Goal: Task Accomplishment & Management: Use online tool/utility

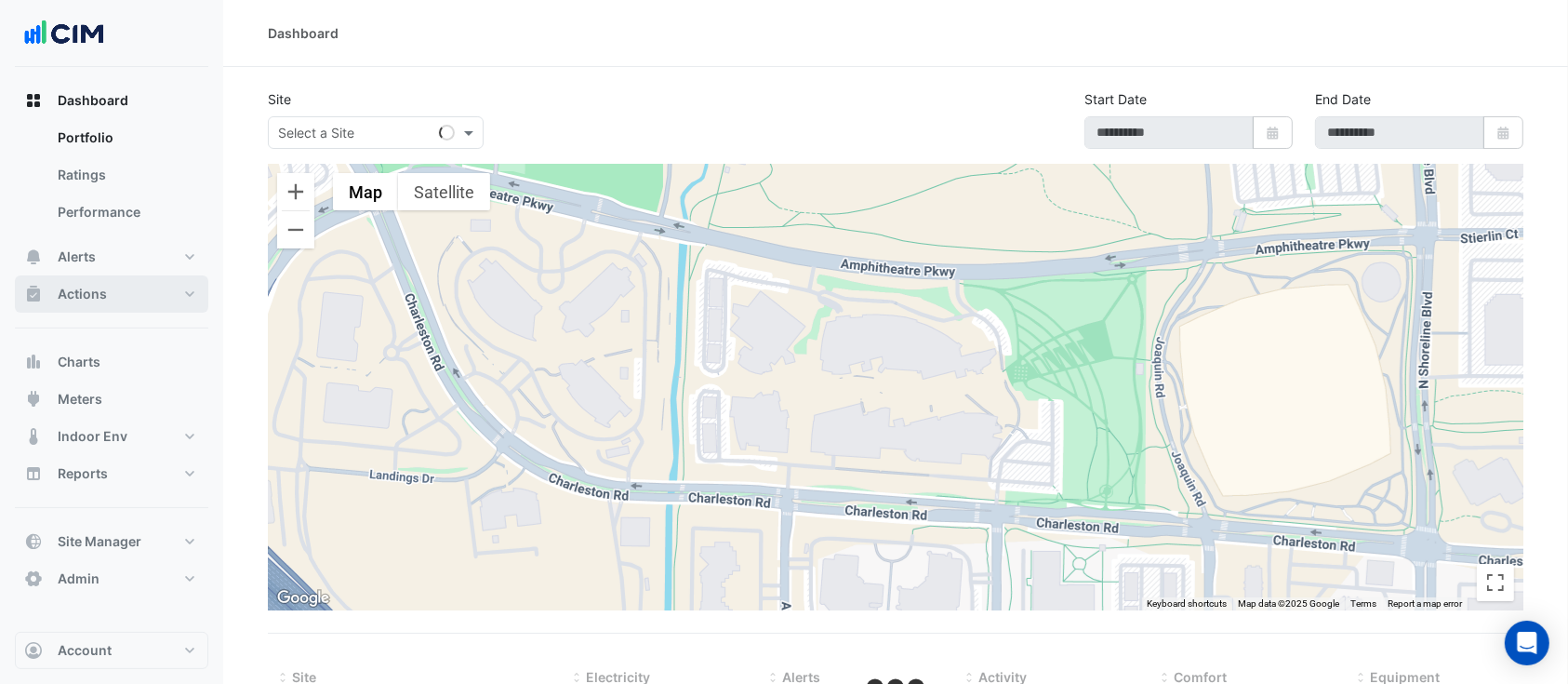
click at [100, 301] on span "Actions" at bounding box center [82, 294] width 49 height 19
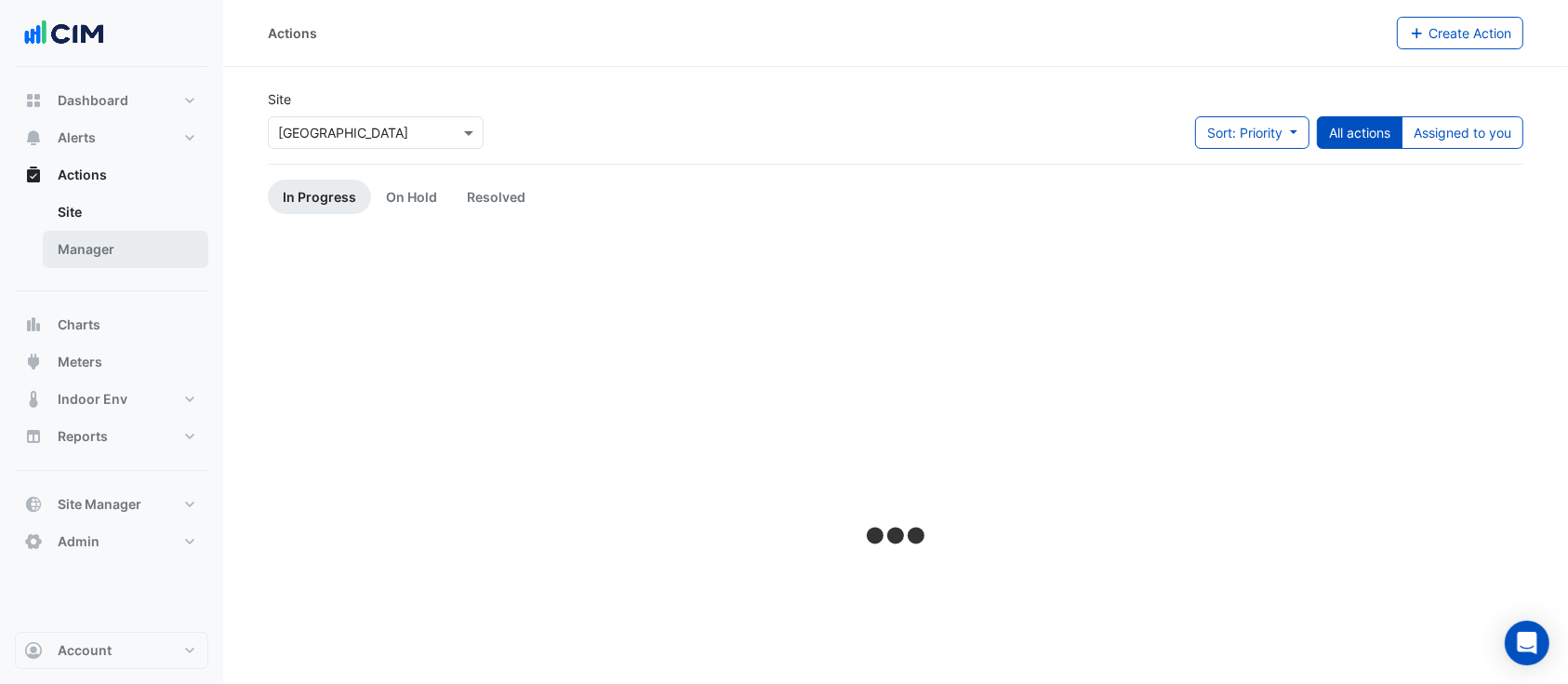
click at [106, 242] on link "Manager" at bounding box center [125, 249] width 165 height 37
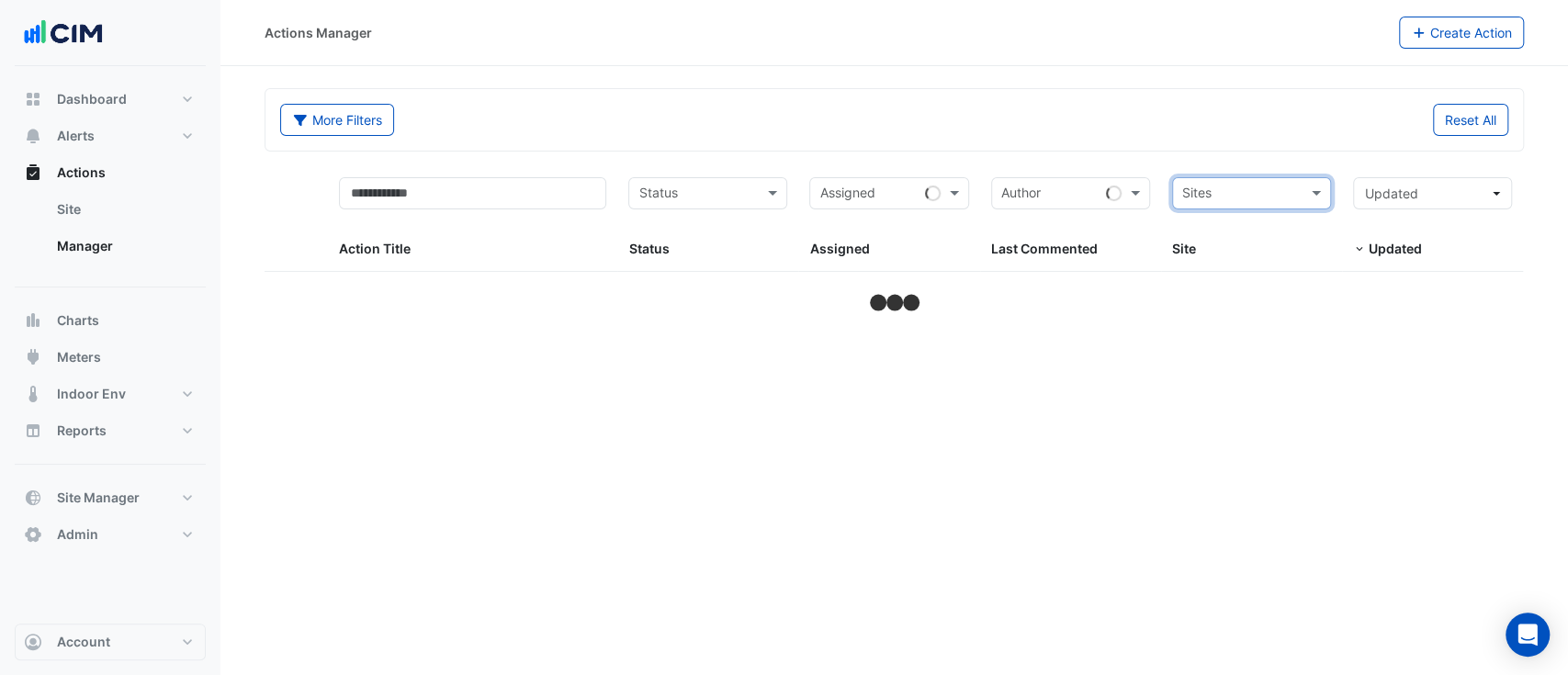
click at [1223, 194] on input "text" at bounding box center [1241, 194] width 118 height 21
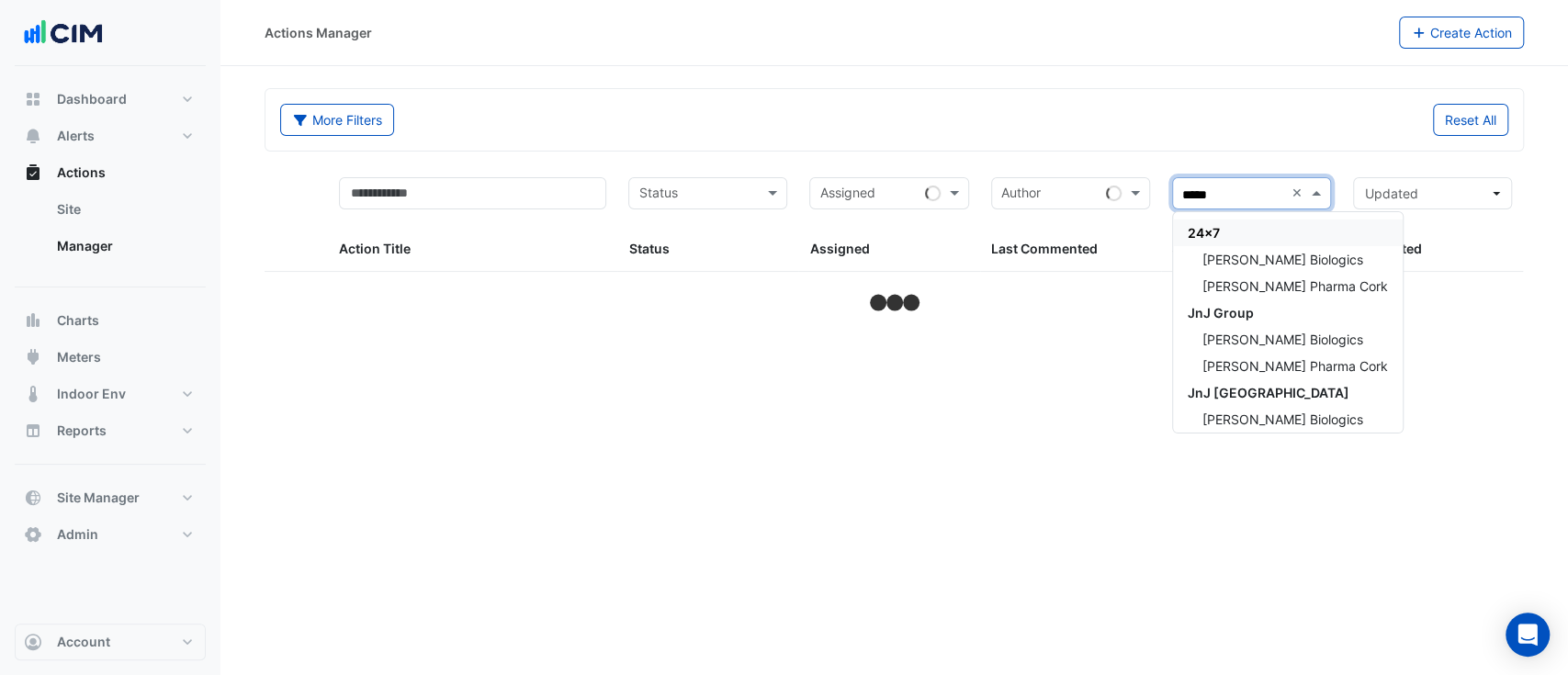
type input "******"
click at [1268, 283] on span "[PERSON_NAME] Pharma Cork" at bounding box center [1294, 285] width 185 height 16
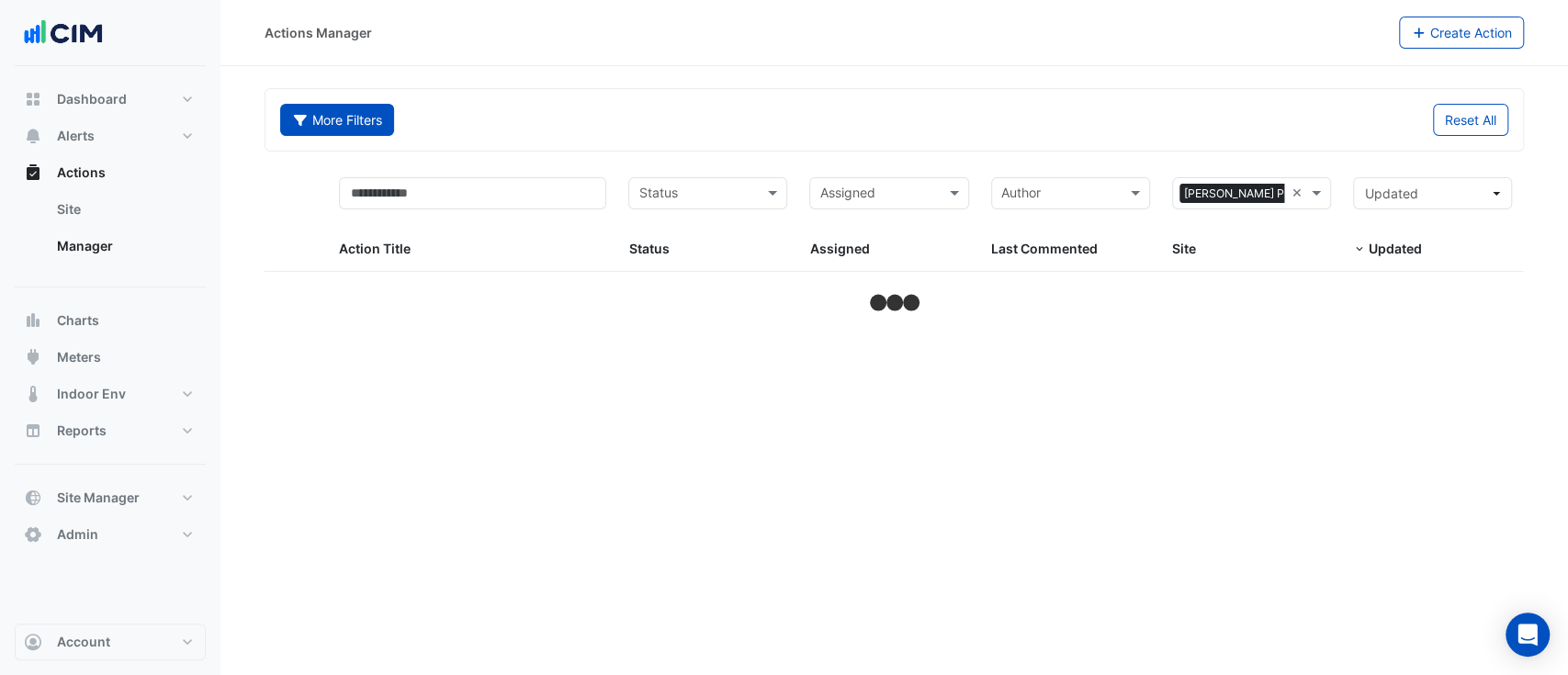
click at [373, 122] on button "More Filters" at bounding box center [337, 120] width 114 height 32
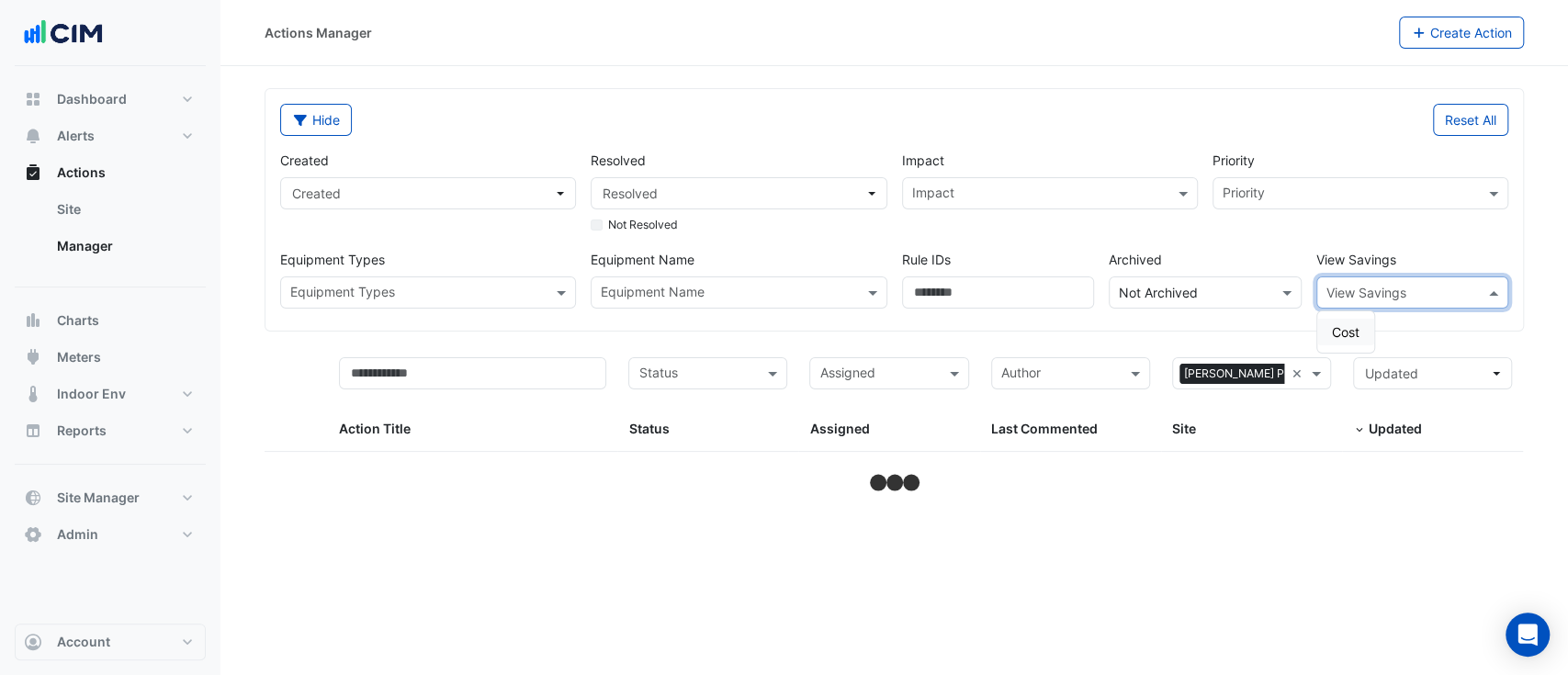
click at [1363, 285] on input "text" at bounding box center [1394, 293] width 136 height 19
select select "***"
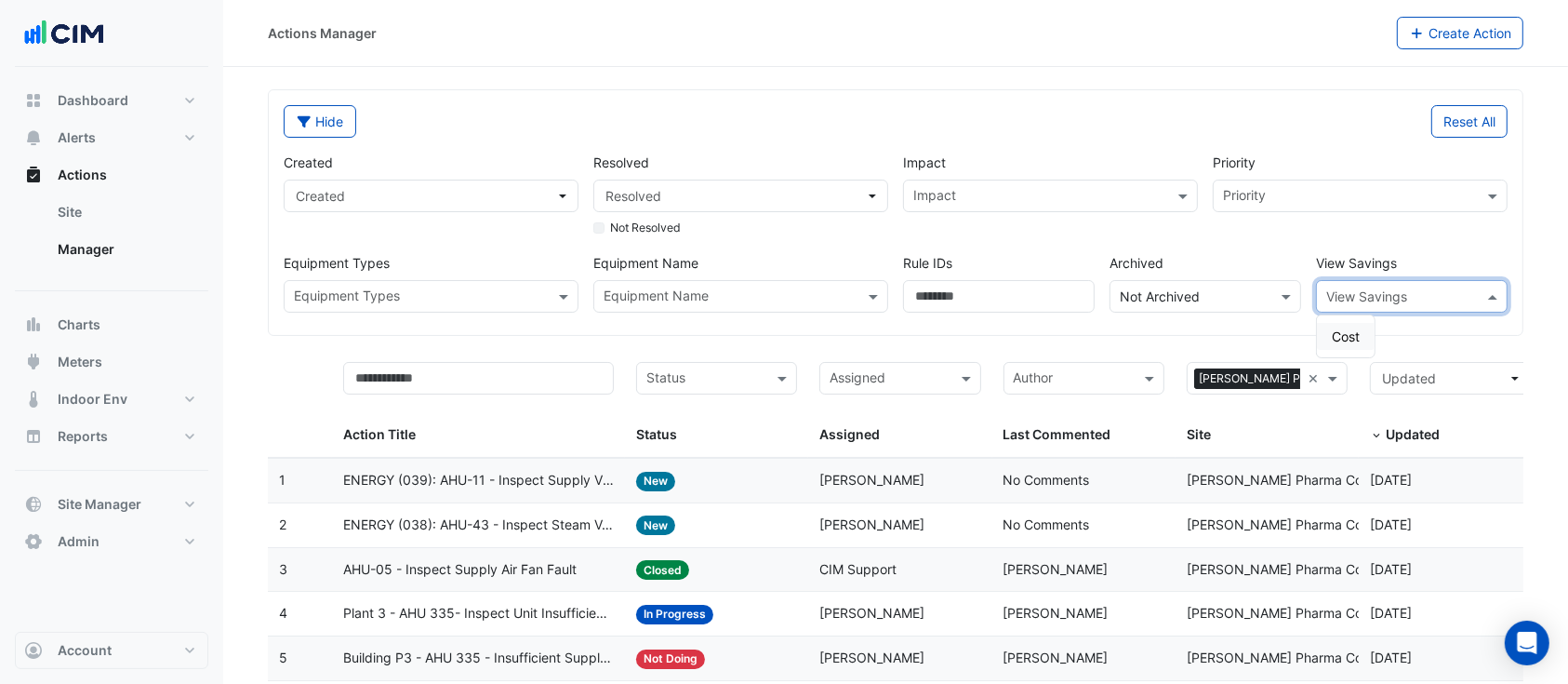
click at [1365, 330] on div "Cost" at bounding box center [1345, 336] width 58 height 27
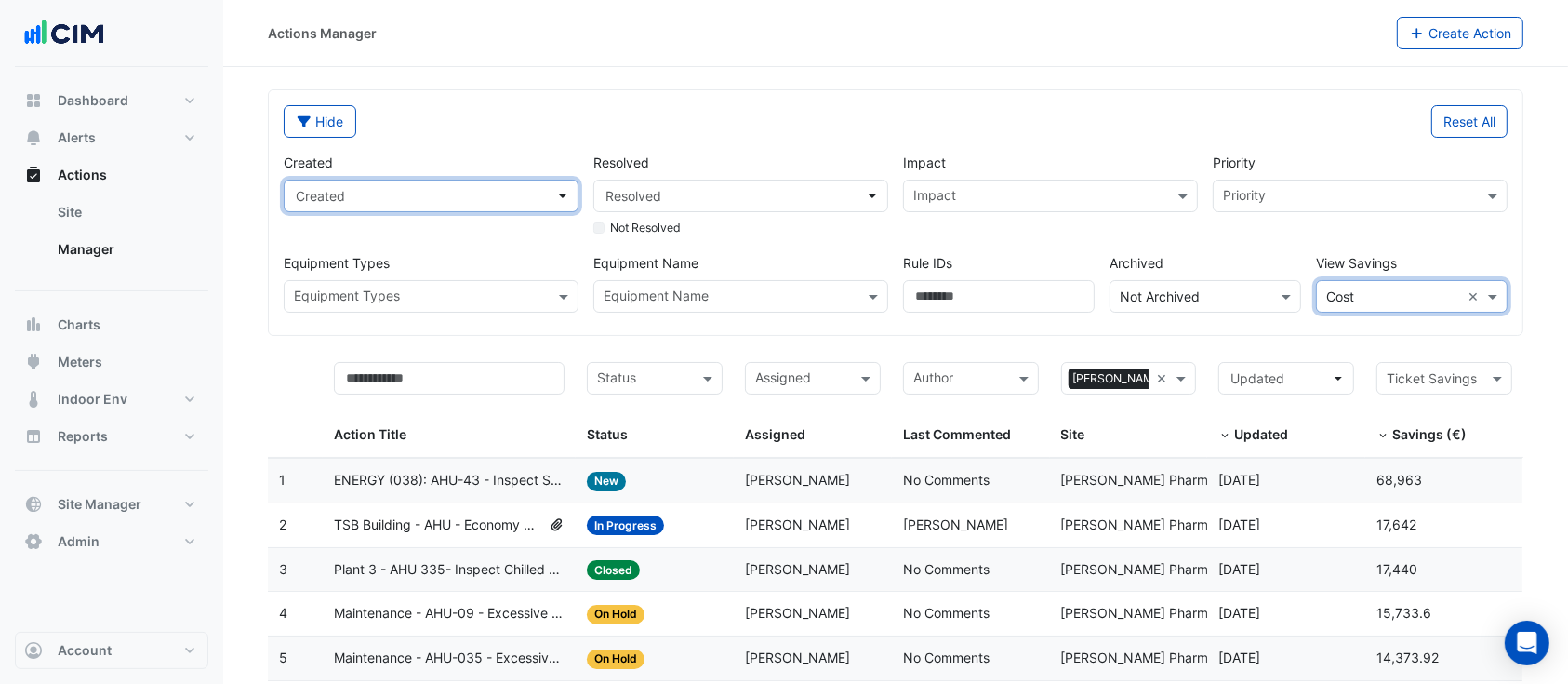
click at [519, 197] on span "Created" at bounding box center [425, 195] width 259 height 20
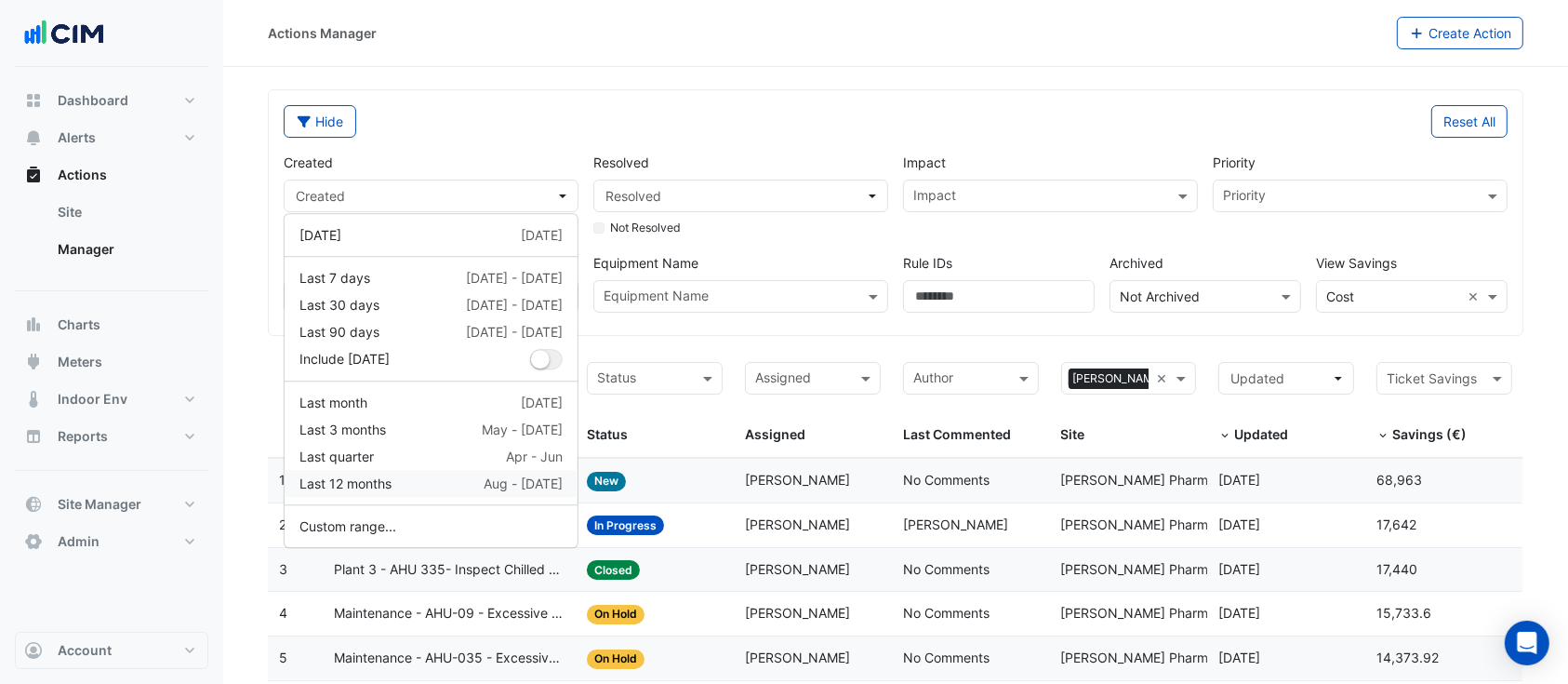
click at [395, 473] on div "Last 12 months Aug - [DATE]" at bounding box center [431, 482] width 263 height 20
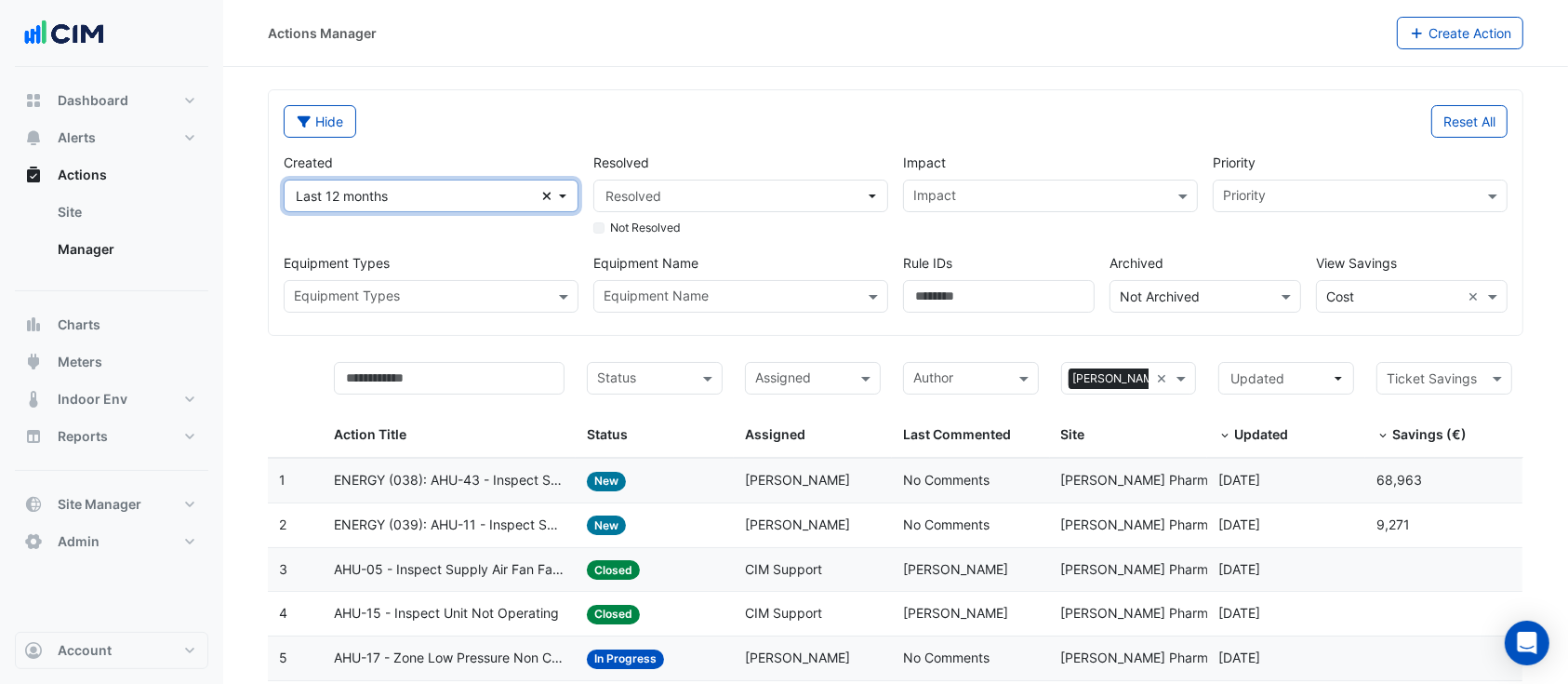
click at [541, 196] on span "Last 12 months" at bounding box center [419, 195] width 246 height 20
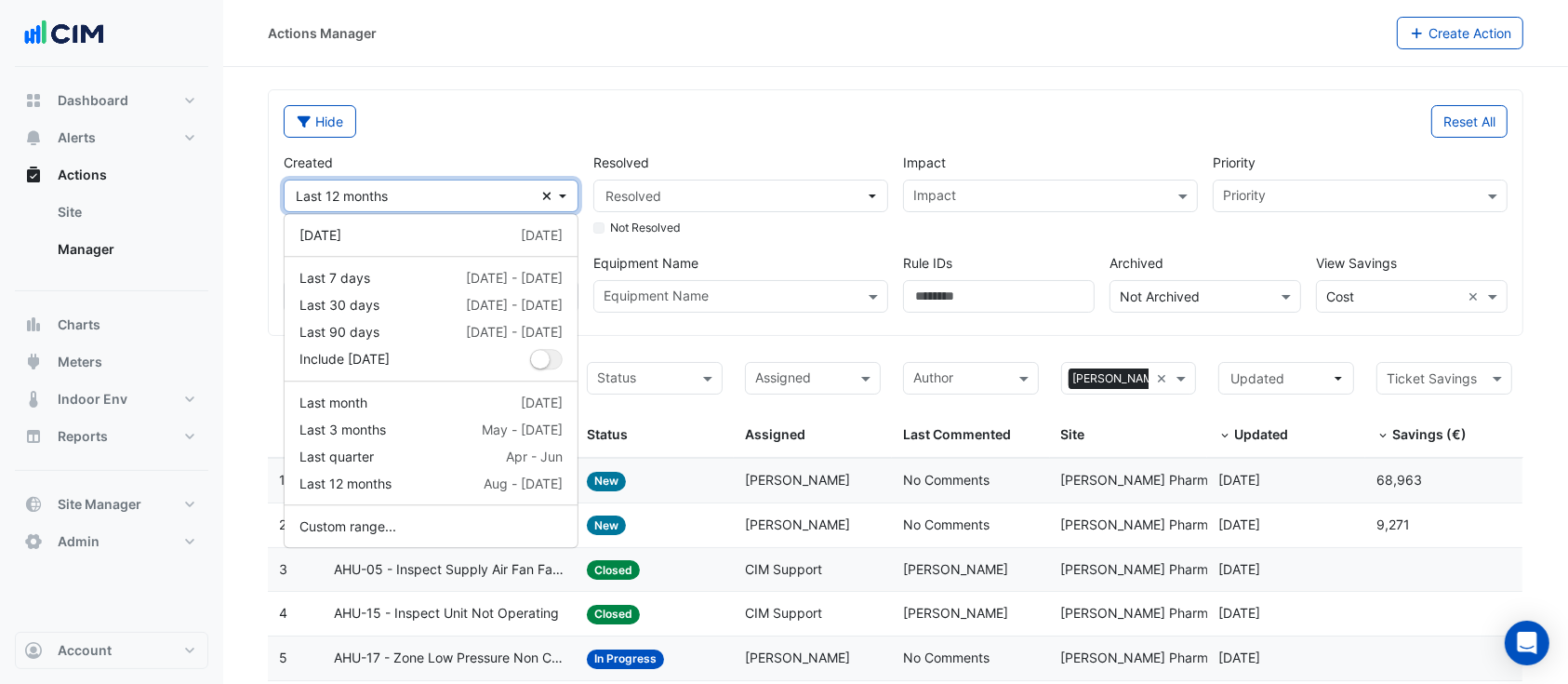
click at [557, 195] on button "Last 12 months Clear" at bounding box center [431, 195] width 295 height 33
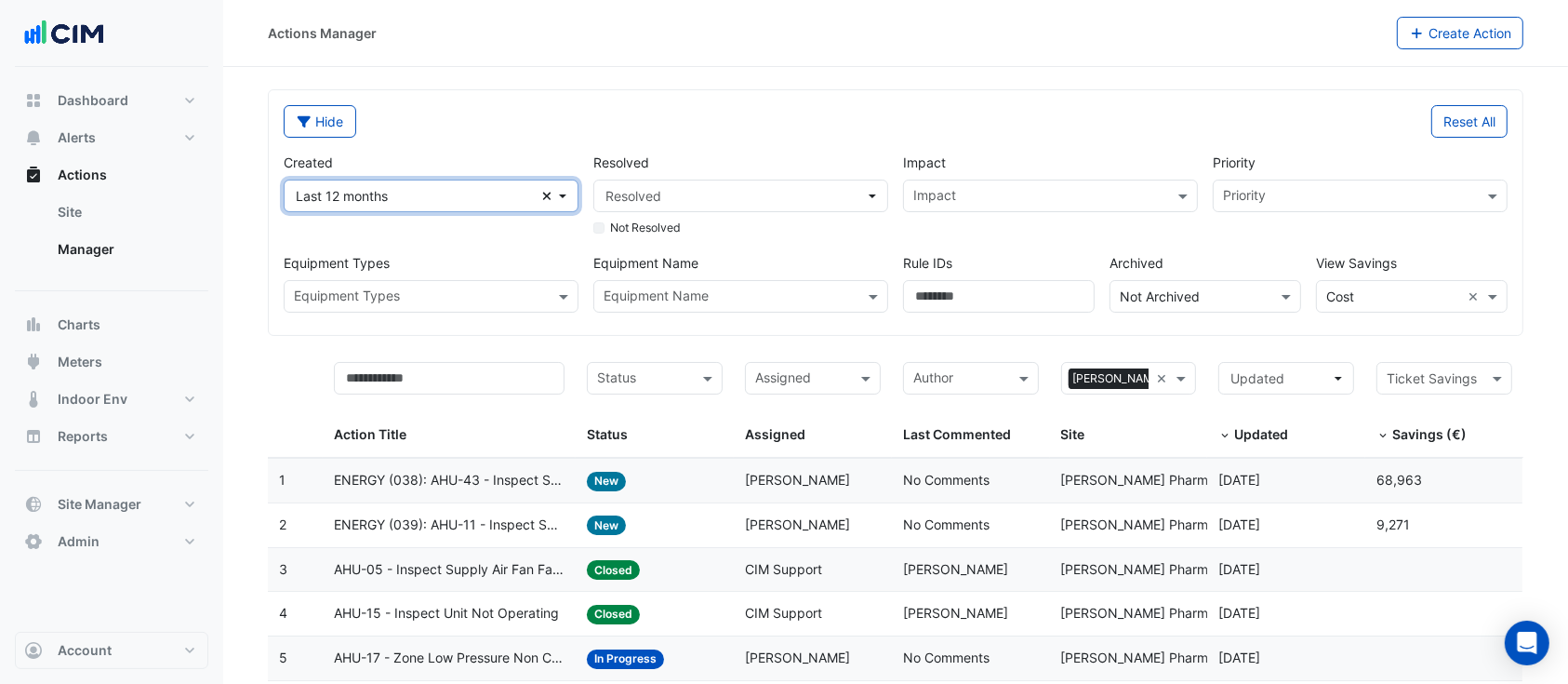
click at [547, 195] on icon "button" at bounding box center [547, 195] width 8 height 8
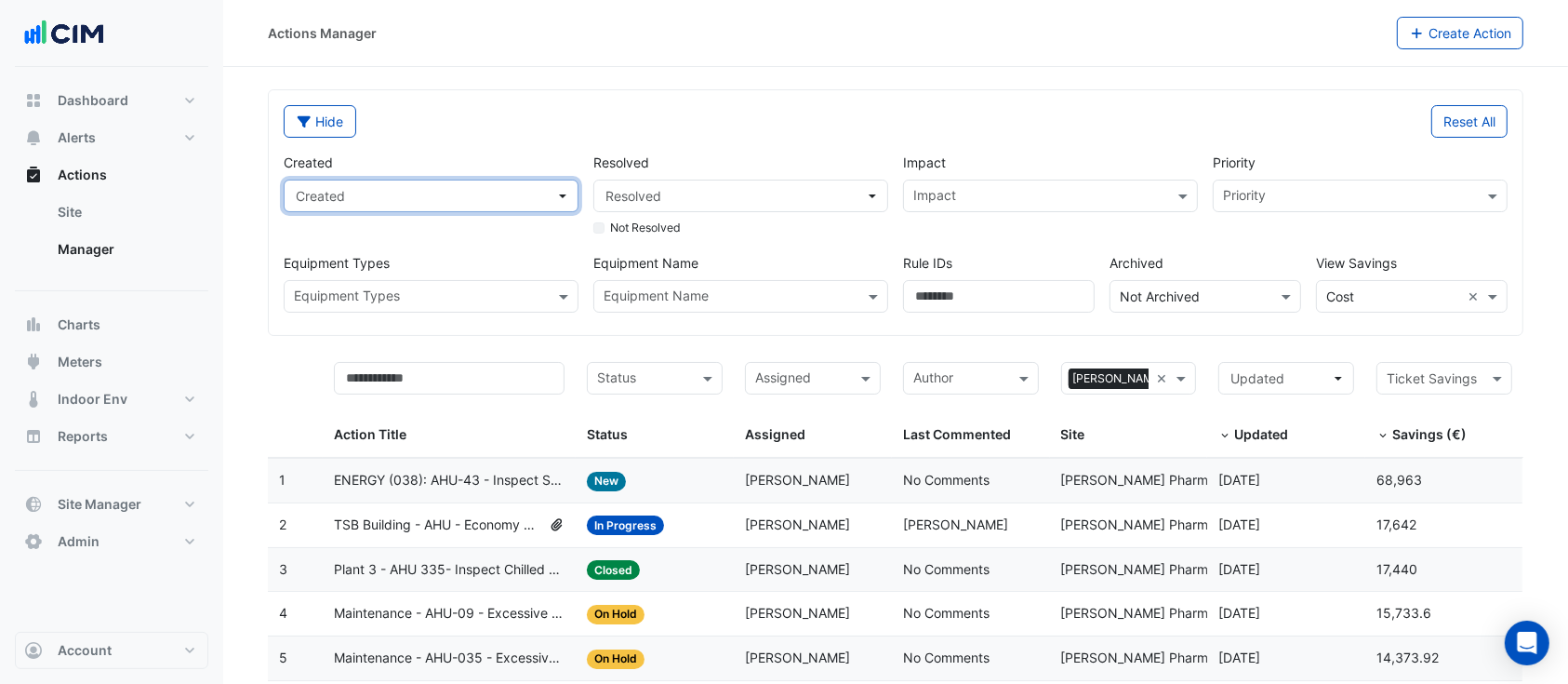
scroll to position [597, 0]
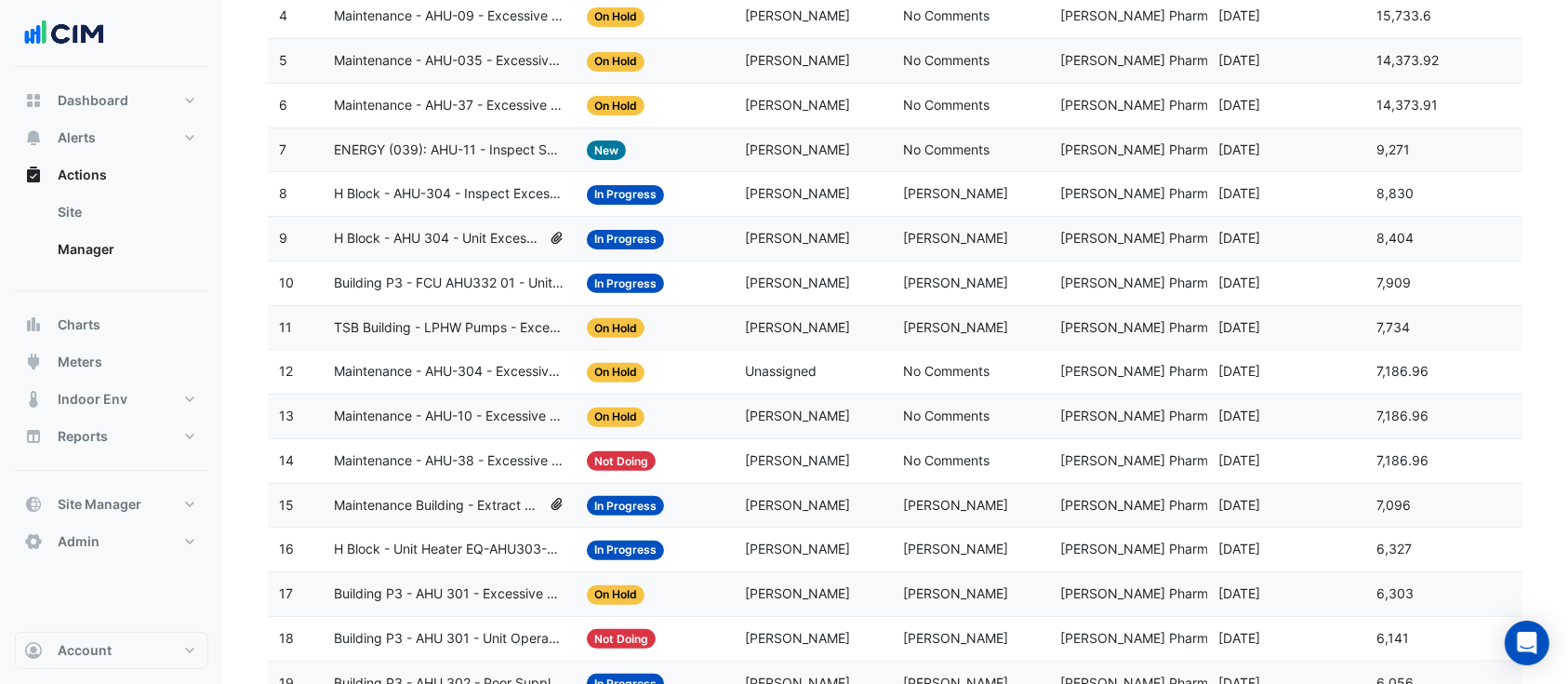
click at [1260, 363] on span "[DATE]" at bounding box center [1239, 370] width 42 height 16
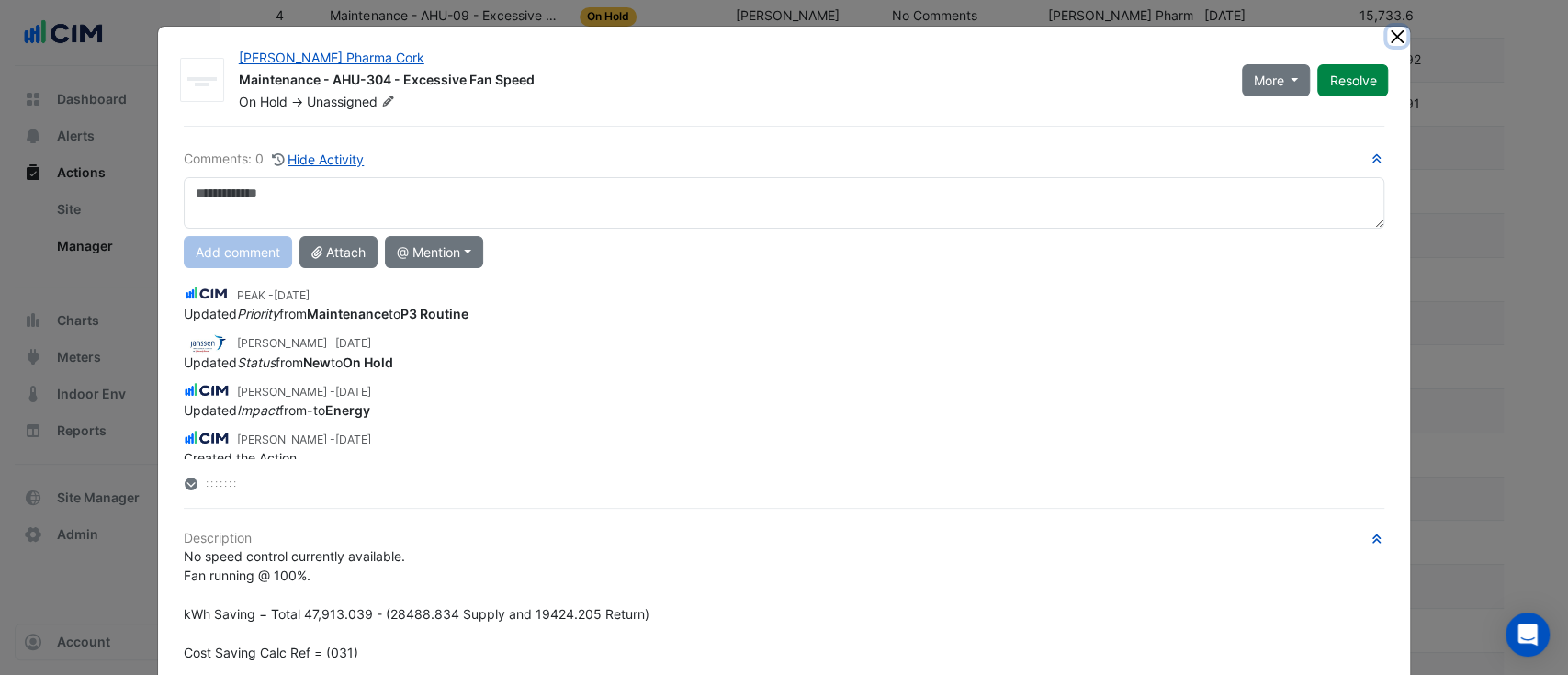
click at [1387, 41] on button "Close" at bounding box center [1396, 36] width 19 height 19
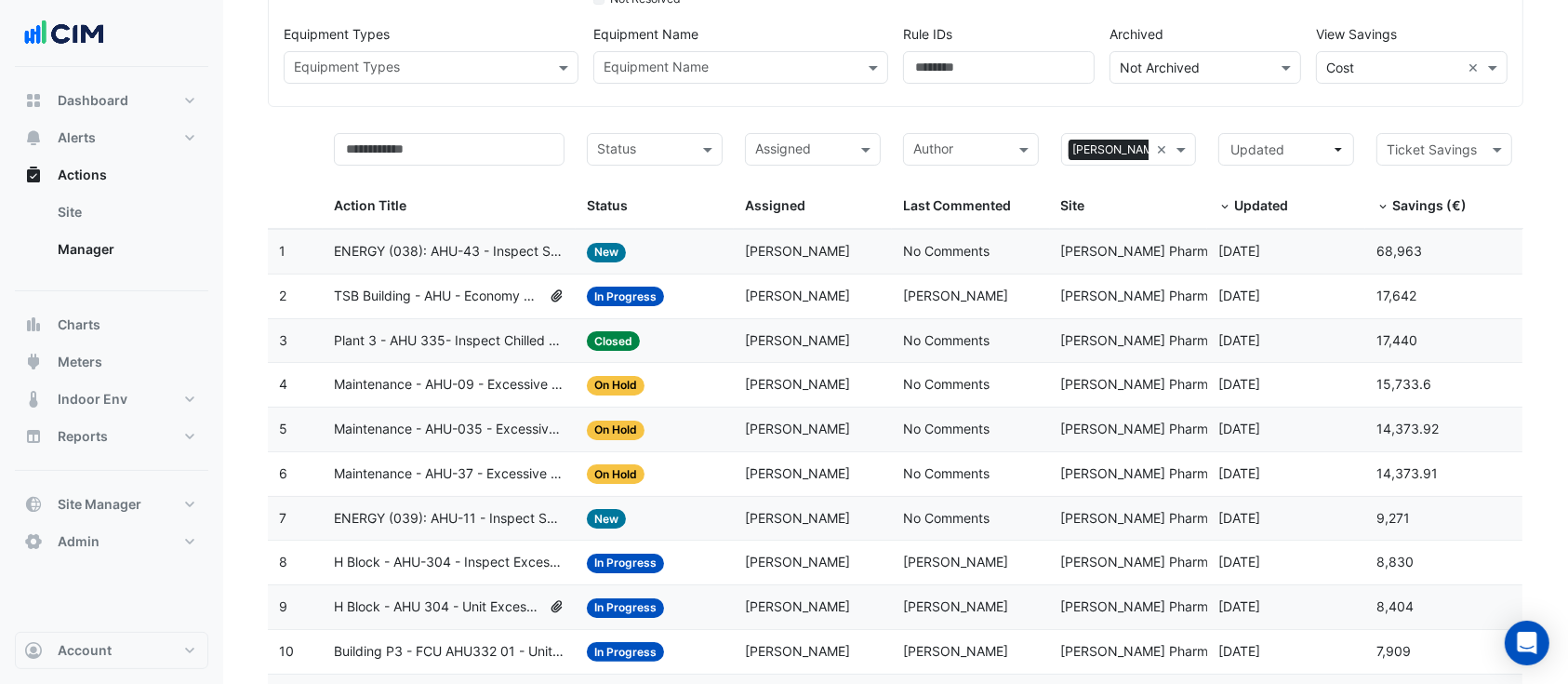
scroll to position [0, 0]
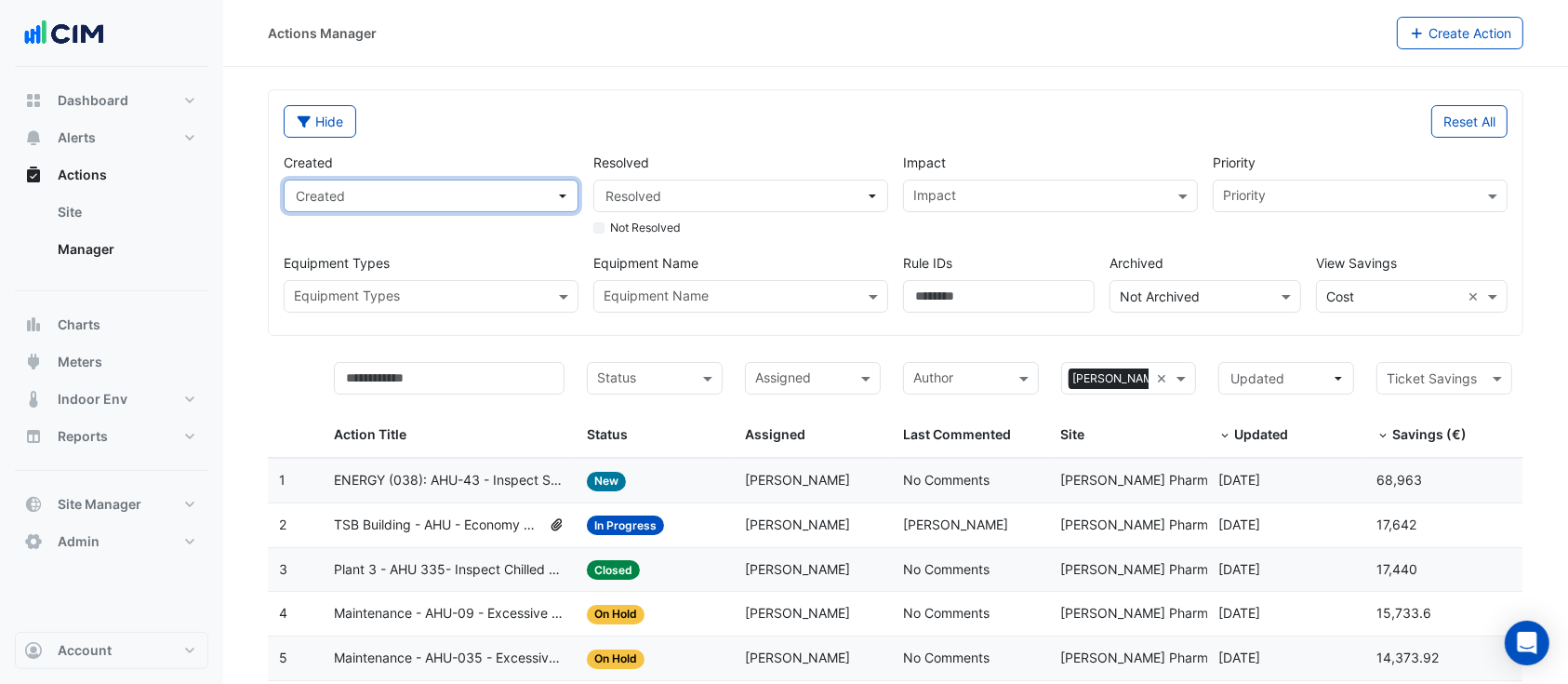
click at [548, 198] on span "Created" at bounding box center [425, 195] width 259 height 20
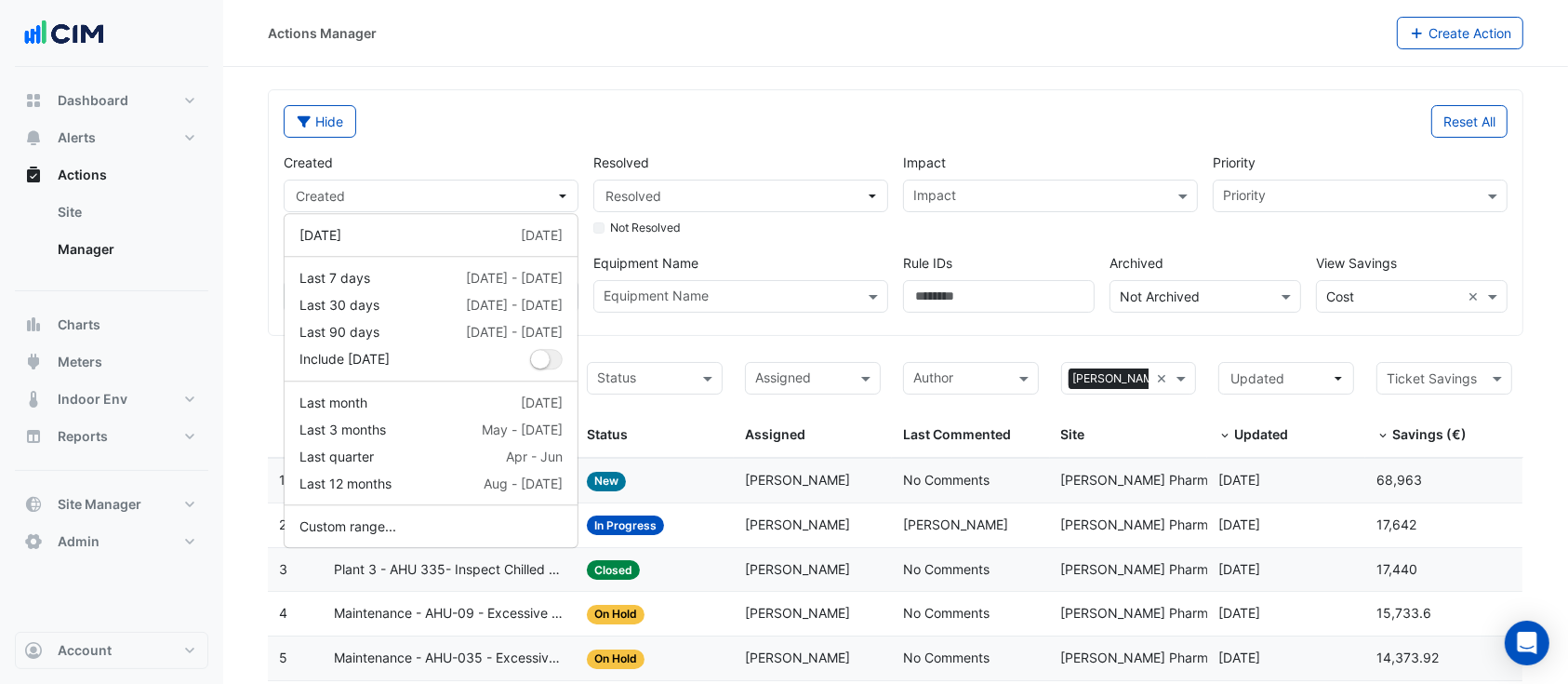
click at [799, 100] on div "Hide Reset All Created Created Resolved Resolved Not Resolved Impact Impact Pri…" at bounding box center [895, 213] width 1254 height 244
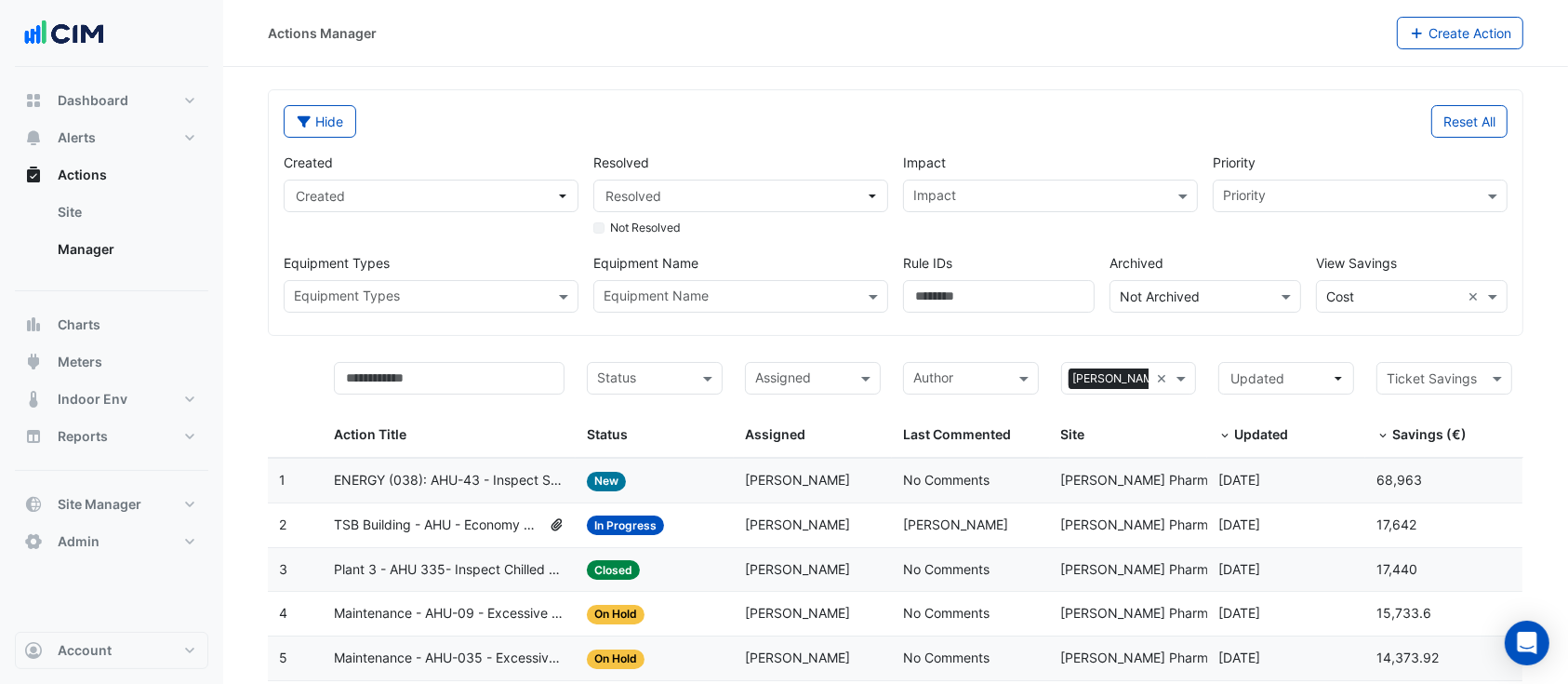
click at [670, 364] on div "Status" at bounding box center [639, 379] width 104 height 30
click at [642, 491] on span "Closed" at bounding box center [623, 498] width 42 height 16
